Goal: Task Accomplishment & Management: Manage account settings

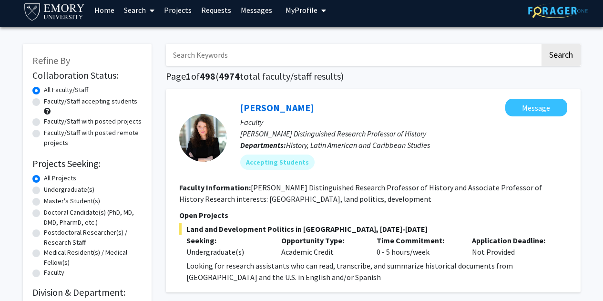
scroll to position [2, 0]
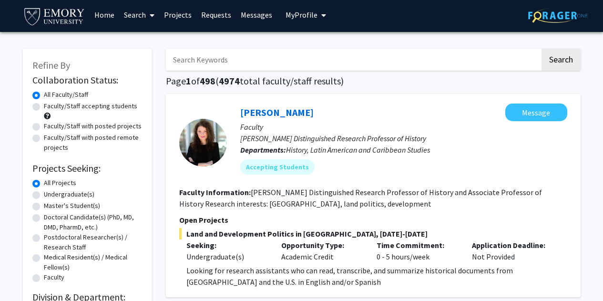
click at [217, 12] on link "Requests" at bounding box center [216, 14] width 40 height 33
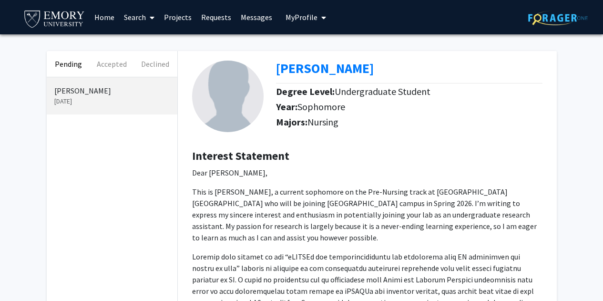
click at [135, 19] on link "Search" at bounding box center [139, 16] width 40 height 33
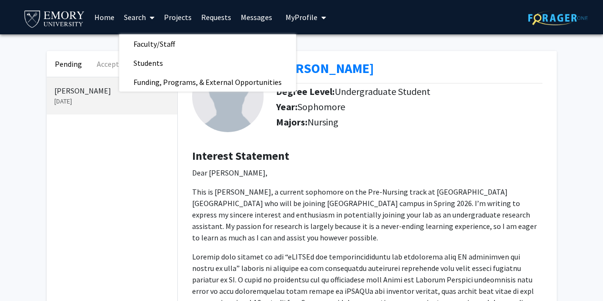
click at [135, 19] on link "Search" at bounding box center [139, 16] width 40 height 33
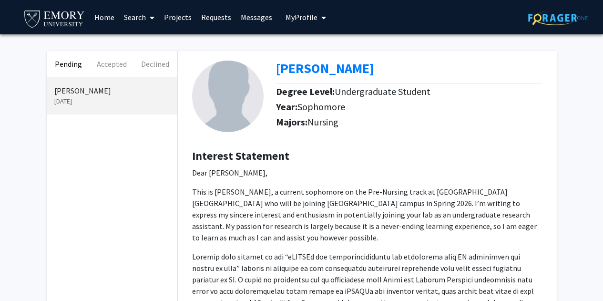
click at [100, 13] on link "Home" at bounding box center [105, 16] width 30 height 33
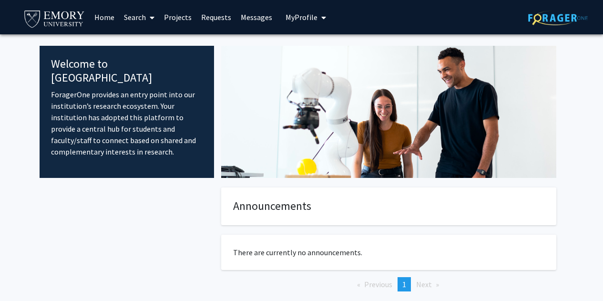
click at [182, 12] on link "Projects" at bounding box center [177, 16] width 37 height 33
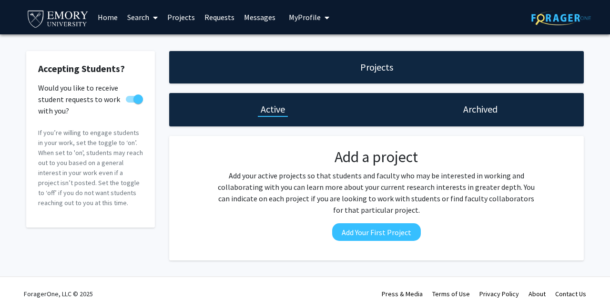
checkbox input "true"
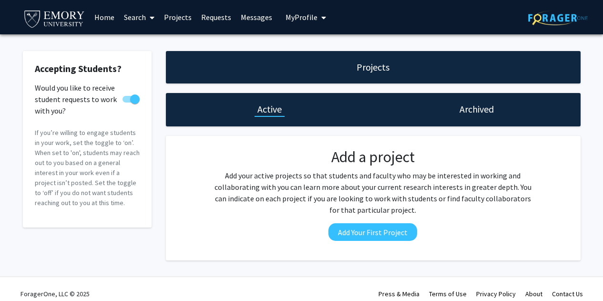
click at [310, 13] on span "My Profile" at bounding box center [302, 17] width 32 height 10
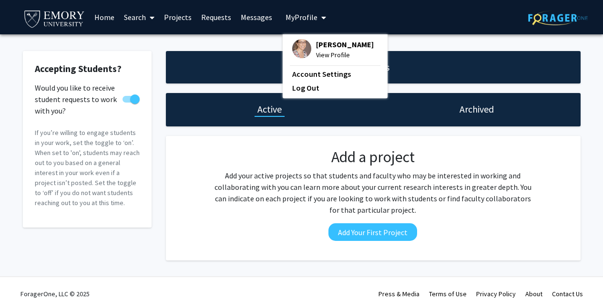
click at [310, 13] on span "My Profile" at bounding box center [302, 17] width 32 height 10
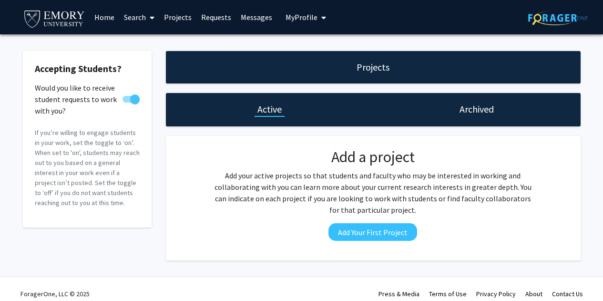
click at [223, 11] on link "Requests" at bounding box center [216, 16] width 40 height 33
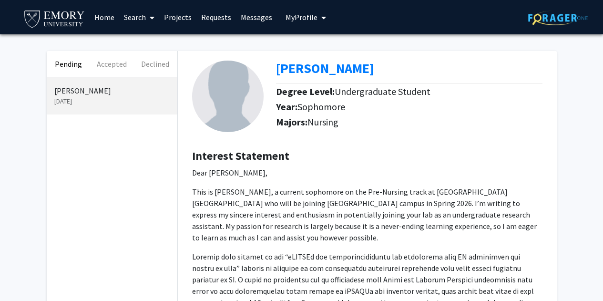
click at [182, 13] on link "Projects" at bounding box center [177, 16] width 37 height 33
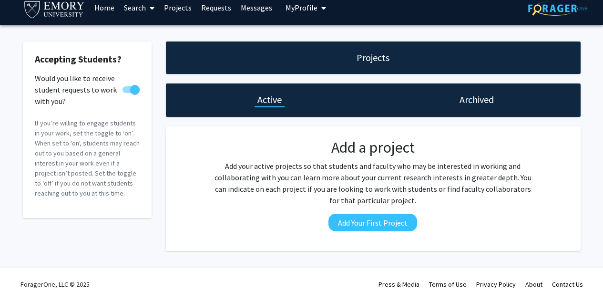
scroll to position [9, 0]
